Goal: Information Seeking & Learning: Learn about a topic

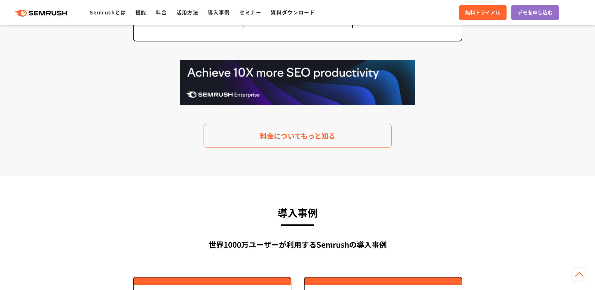
click at [73, 147] on section "料金プラン 月額$139.95(税込 $153.95)〜から利用可能。圧倒的なコストパフォーマンス Proプラン $ 139 .95/月 (税込 $153.9…" at bounding box center [297, 0] width 595 height 351
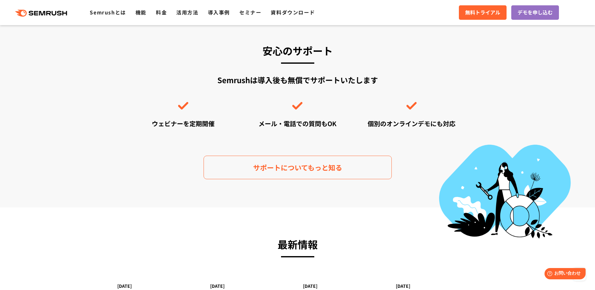
scroll to position [2190, 0]
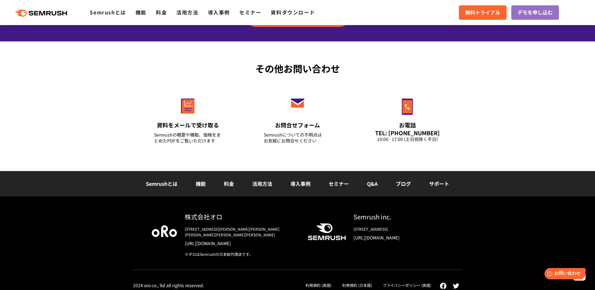
click at [365, 215] on div "Semrush inc." at bounding box center [398, 216] width 90 height 9
copy div "Semrush inc."
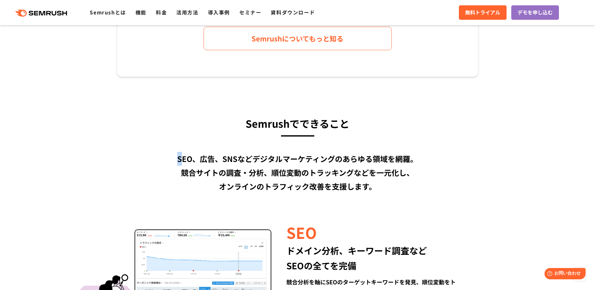
drag, startPoint x: 178, startPoint y: 158, endPoint x: 182, endPoint y: 146, distance: 12.8
click at [176, 177] on div "SEO、広告、SNSなどデジタルマーケティングのあらゆる領域を網羅。 競合サイトの調査・分析、順位変動のトラッキングなどを一元化し、 オンラインのトラフィック…" at bounding box center [297, 172] width 361 height 41
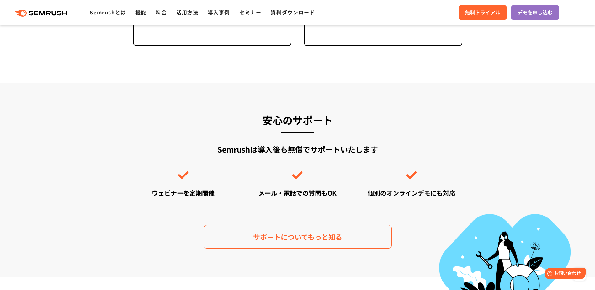
scroll to position [1913, 0]
